Goal: Information Seeking & Learning: Understand process/instructions

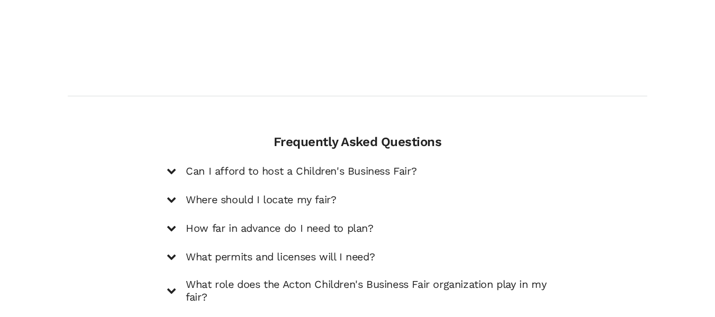
scroll to position [1481, 0]
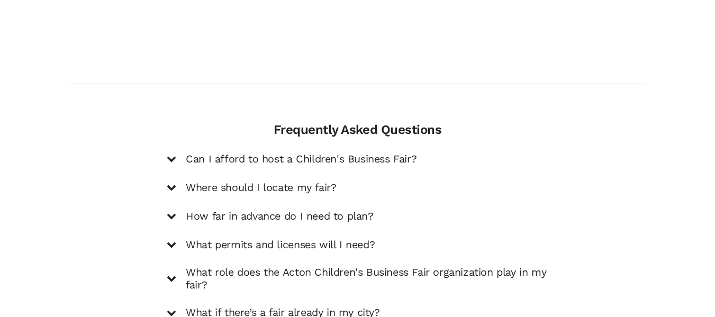
click at [187, 153] on h5 "Can I afford to host a Children's Business Fair?" at bounding box center [301, 159] width 231 height 13
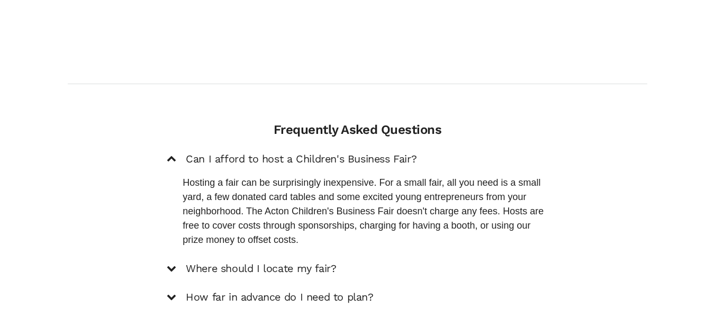
click at [304, 262] on h5 "Where should I locate my fair?" at bounding box center [261, 268] width 150 height 13
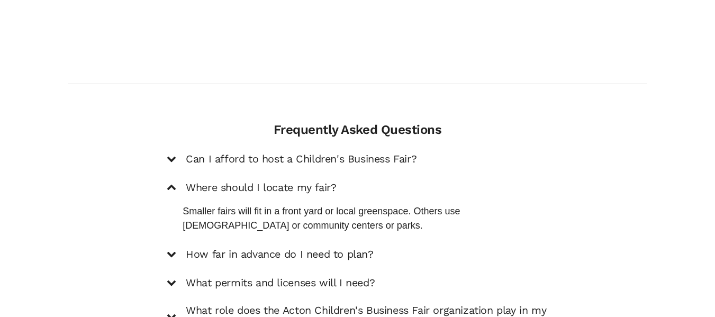
click at [335, 248] on h5 "How far in advance do I need to plan?" at bounding box center [279, 254] width 187 height 13
click at [335, 247] on div "How far in advance do I need to plan? For a small fair with 8 to 10 tables, hos…" at bounding box center [357, 254] width 381 height 14
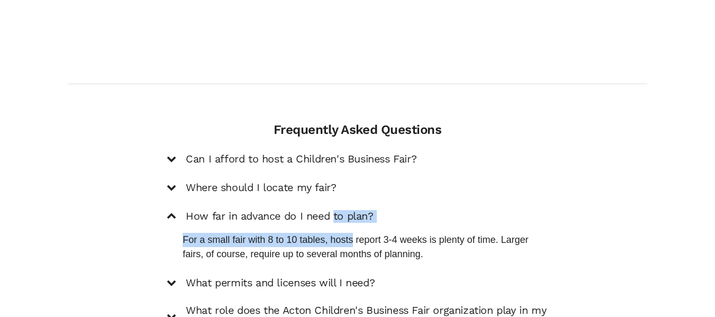
scroll to position [1534, 0]
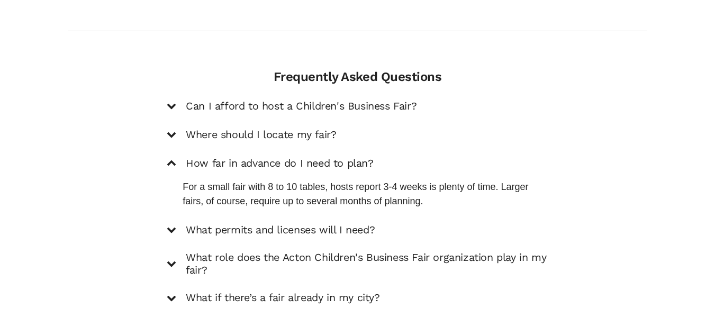
click at [338, 224] on h5 "What permits and licenses will I need?" at bounding box center [280, 230] width 189 height 13
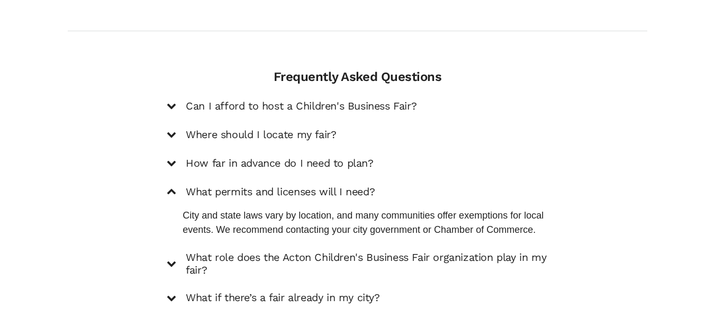
click at [287, 251] on h5 "What role does the Acton Children's Business Fair organization play in my fair?" at bounding box center [367, 263] width 362 height 25
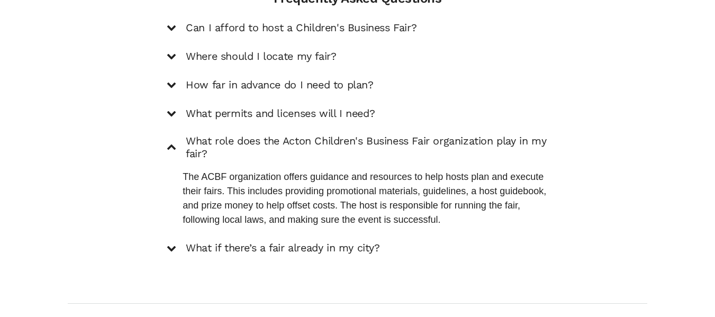
scroll to position [1640, 0]
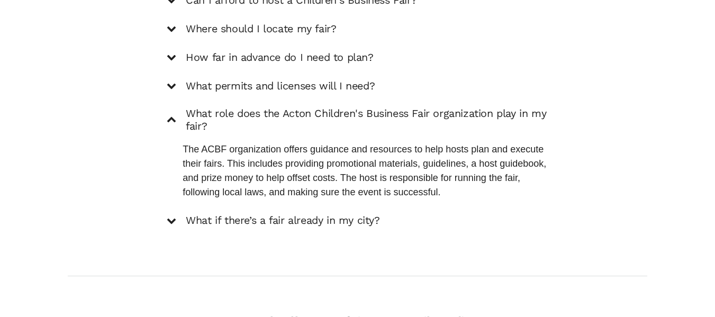
click at [276, 214] on h5 "What if there’s a fair already in my city?" at bounding box center [283, 220] width 194 height 13
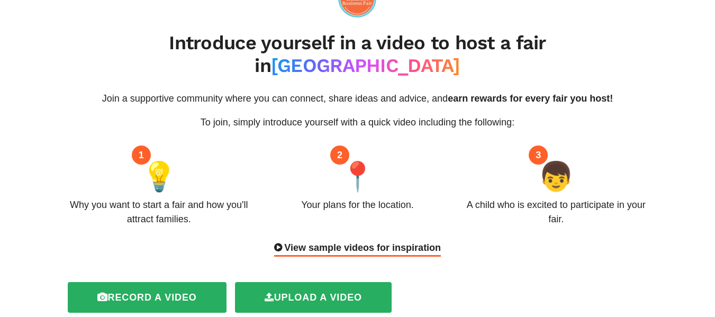
scroll to position [0, 0]
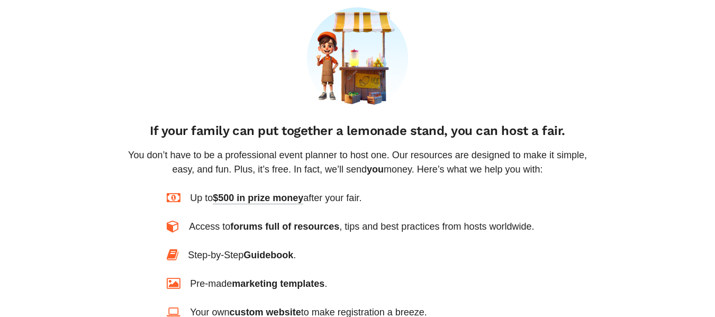
scroll to position [793, 0]
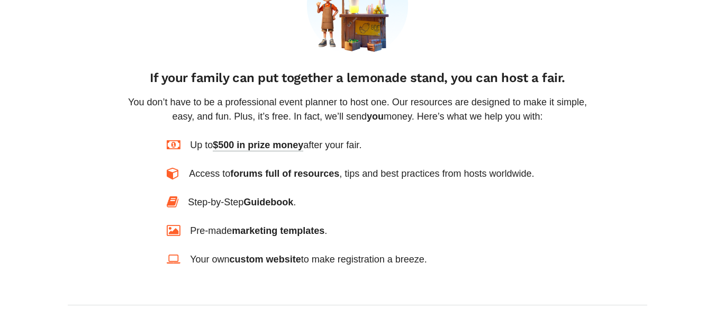
click at [263, 140] on span "$500 in prize money" at bounding box center [258, 146] width 90 height 12
